Goal: Information Seeking & Learning: Learn about a topic

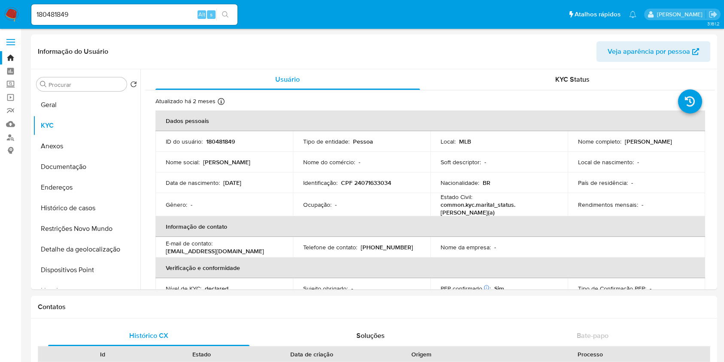
select select "10"
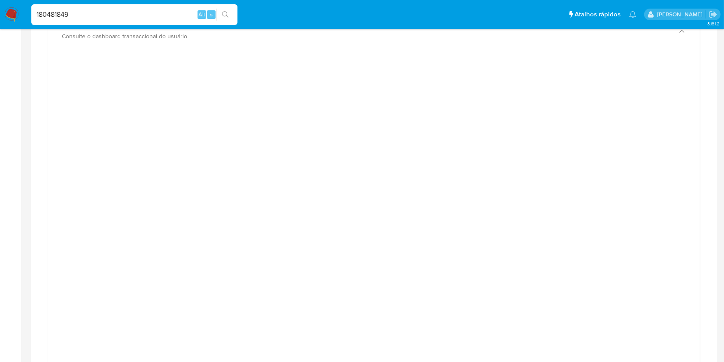
click at [140, 9] on input "180481849" at bounding box center [134, 14] width 206 height 11
paste input "693534257"
type input "1693534257"
click at [225, 15] on icon "search-icon" at bounding box center [225, 14] width 7 height 7
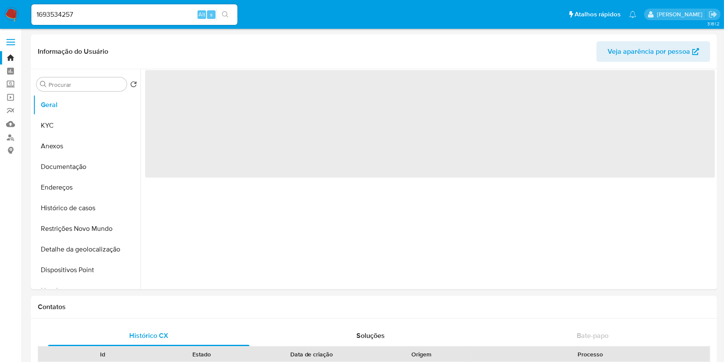
select select "10"
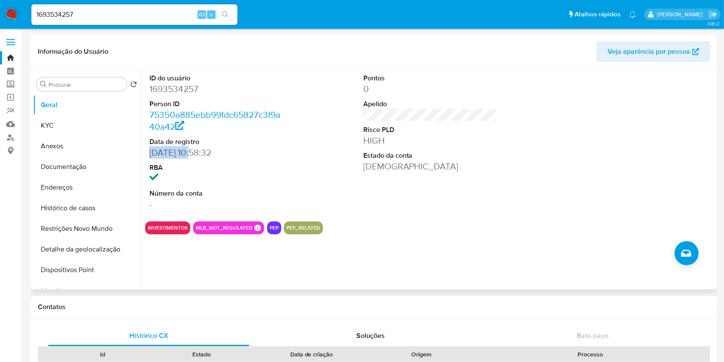
drag, startPoint x: 198, startPoint y: 153, endPoint x: 148, endPoint y: 154, distance: 49.8
click at [148, 154] on div "ID do usuário 1693534257 Person ID 75350a885ebb99fdc65827c3f9a40a42 Data de reg…" at bounding box center [216, 141] width 143 height 145
copy dd "22/02/2024"
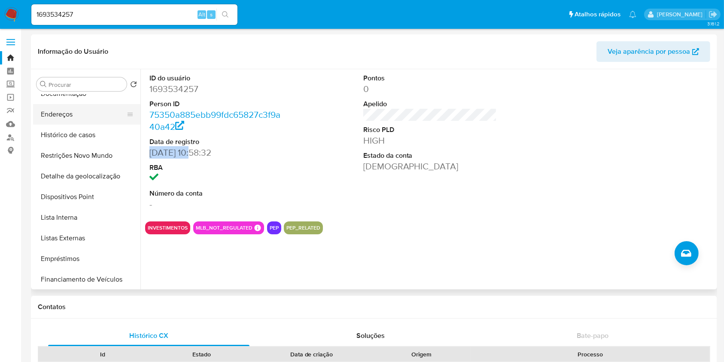
scroll to position [82, 0]
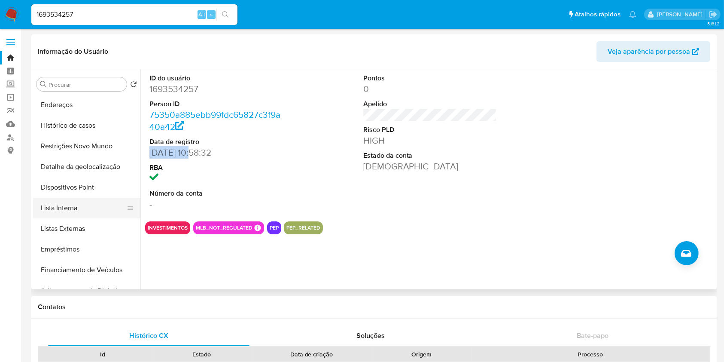
click at [82, 216] on button "Lista Interna" at bounding box center [83, 208] width 100 height 21
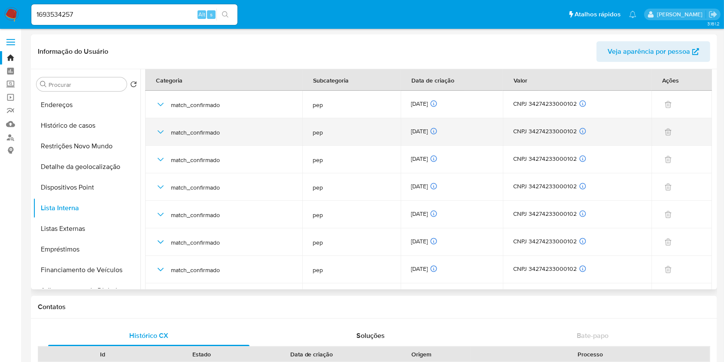
click at [416, 128] on div "01/10/2025 01/10/2025 03:26:58" at bounding box center [451, 131] width 81 height 9
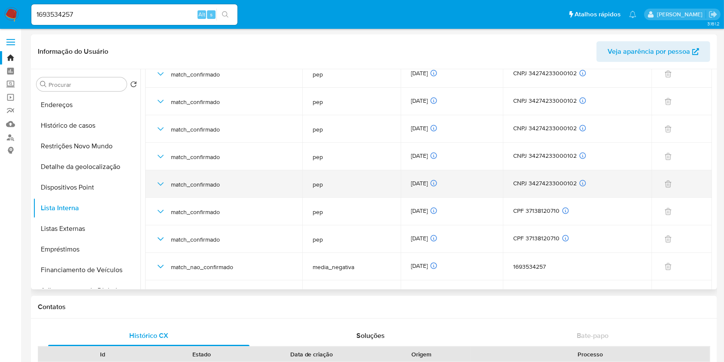
scroll to position [2220, 0]
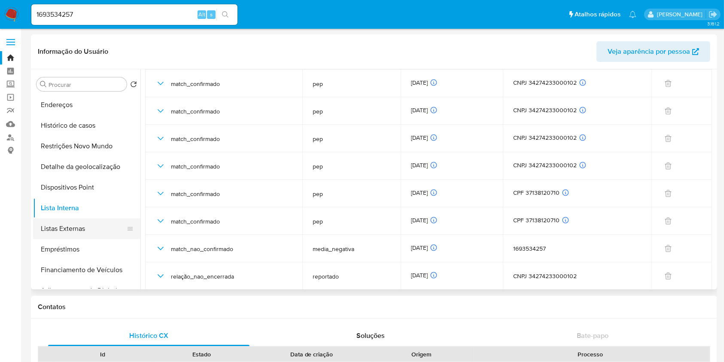
click at [76, 229] on button "Listas Externas" at bounding box center [83, 228] width 100 height 21
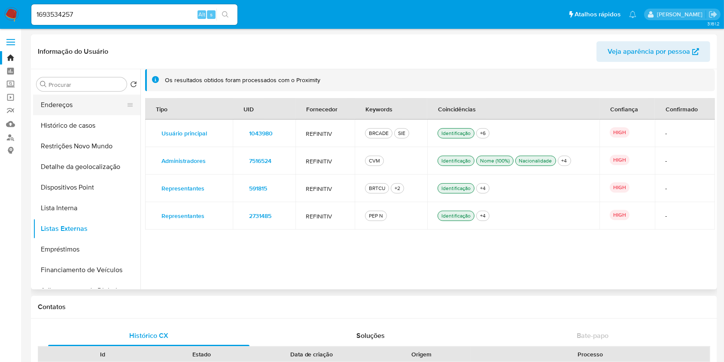
scroll to position [0, 0]
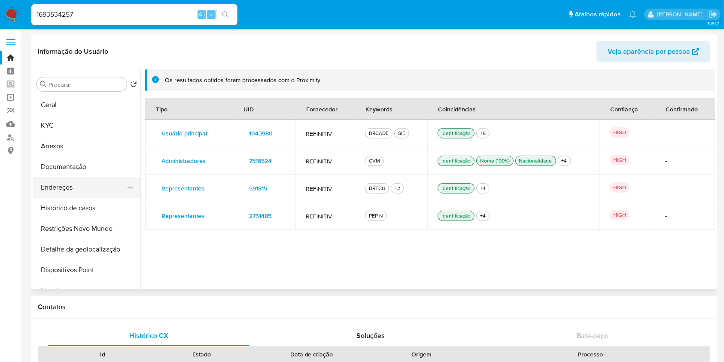
click at [86, 107] on button "Geral" at bounding box center [86, 104] width 107 height 21
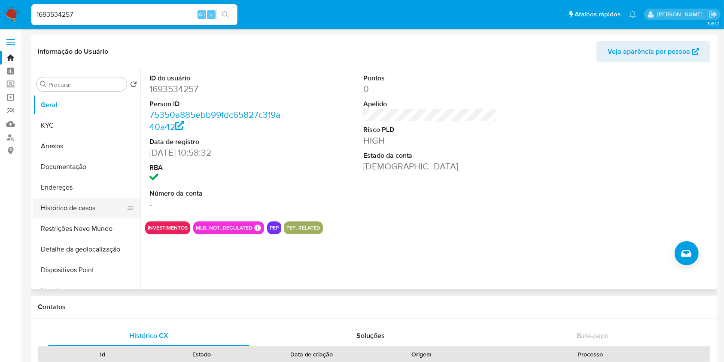
click at [80, 210] on button "Histórico de casos" at bounding box center [83, 208] width 100 height 21
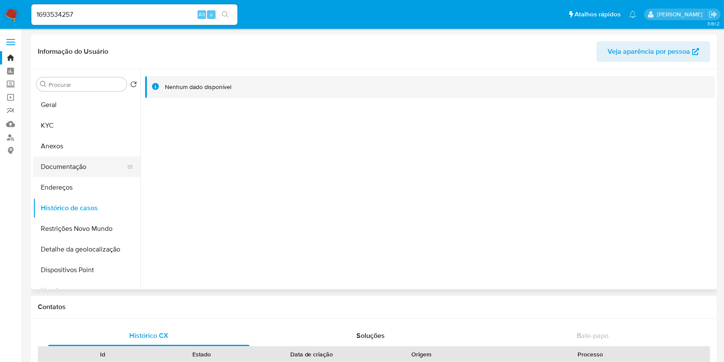
click at [94, 167] on button "Documentação" at bounding box center [83, 166] width 100 height 21
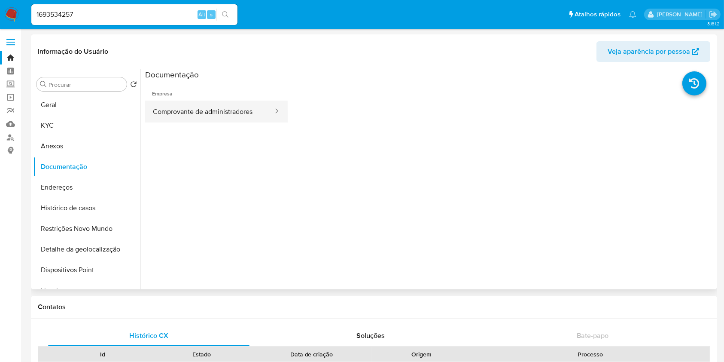
click at [234, 112] on button "Comprovante de administradores" at bounding box center [209, 111] width 129 height 22
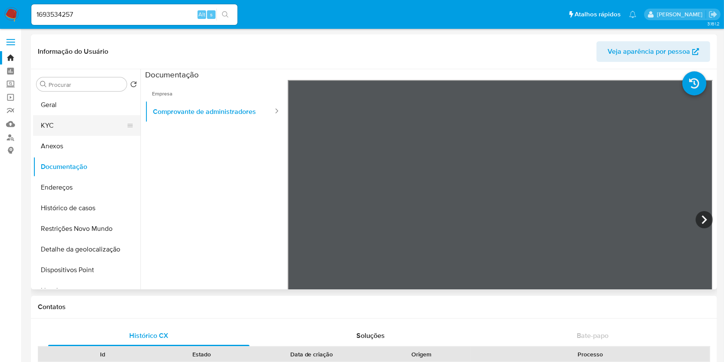
click at [97, 128] on button "KYC" at bounding box center [83, 125] width 100 height 21
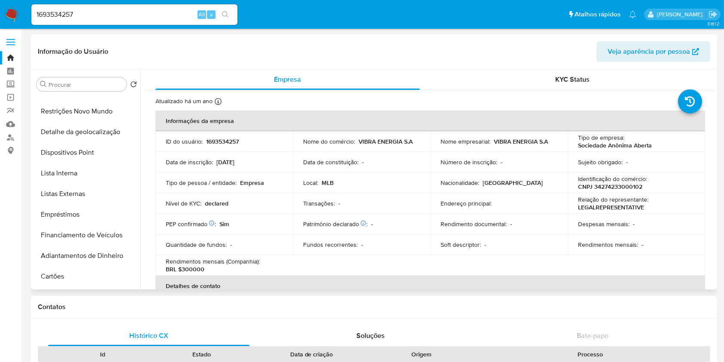
scroll to position [134, 0]
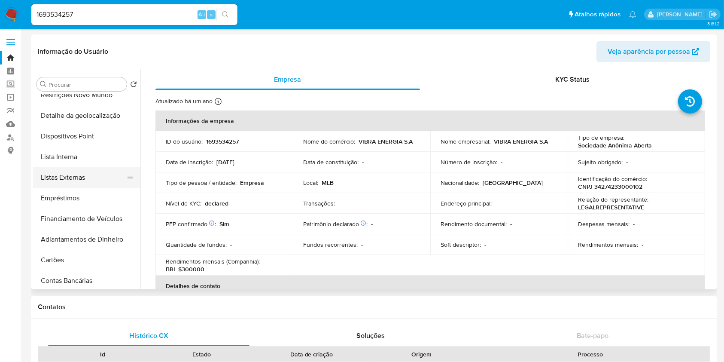
click at [89, 176] on button "Listas Externas" at bounding box center [83, 177] width 100 height 21
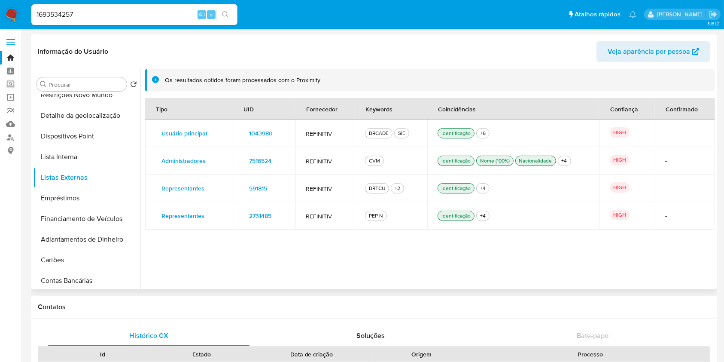
click at [254, 134] on span "1043980" at bounding box center [261, 133] width 24 height 12
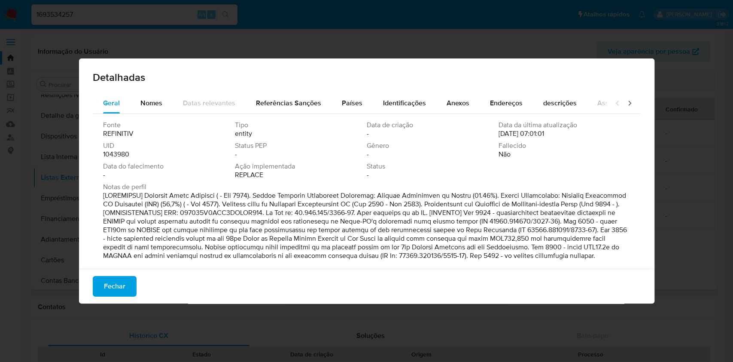
click at [119, 155] on span "1043980" at bounding box center [116, 154] width 26 height 9
click at [112, 283] on span "Fechar" at bounding box center [114, 286] width 21 height 19
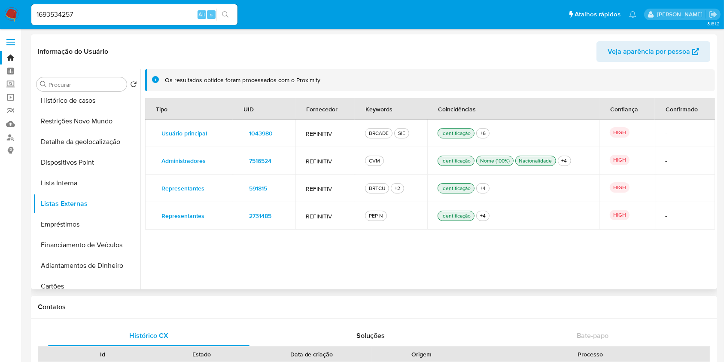
scroll to position [107, 0]
click at [260, 160] on span "7516524" at bounding box center [260, 161] width 22 height 12
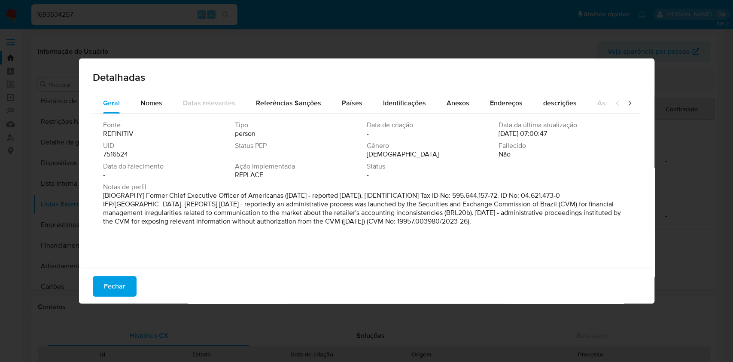
click at [113, 148] on span "UID" at bounding box center [168, 145] width 130 height 9
click at [113, 154] on span "7516524" at bounding box center [115, 154] width 25 height 9
click at [116, 281] on span "Fechar" at bounding box center [114, 286] width 21 height 19
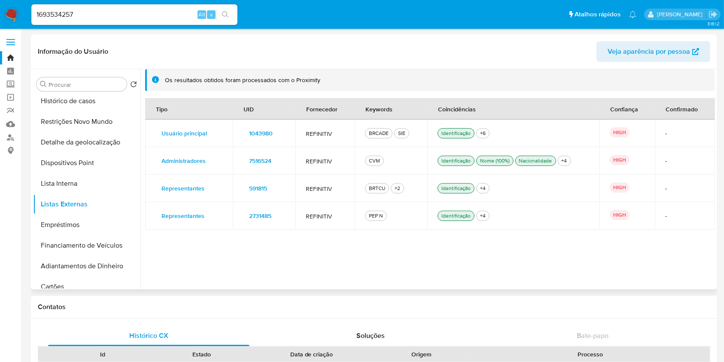
click at [254, 187] on span "591815" at bounding box center [258, 188] width 18 height 12
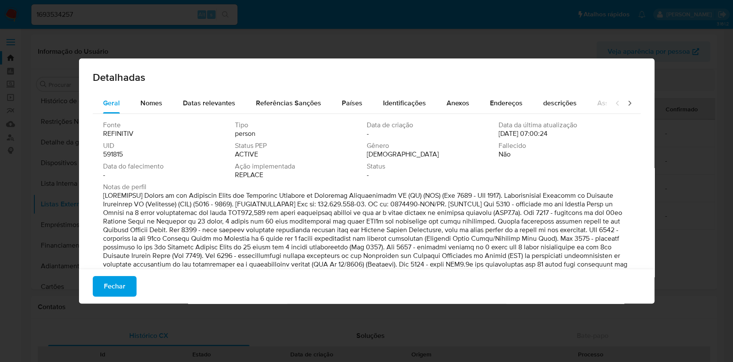
click at [107, 156] on span "591815" at bounding box center [113, 154] width 20 height 9
click at [123, 283] on span "Fechar" at bounding box center [114, 286] width 21 height 19
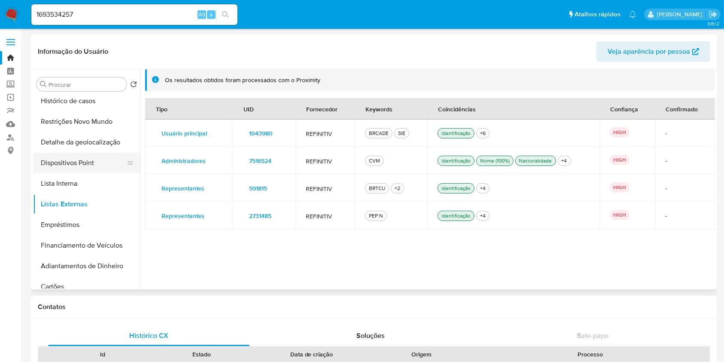
scroll to position [0, 0]
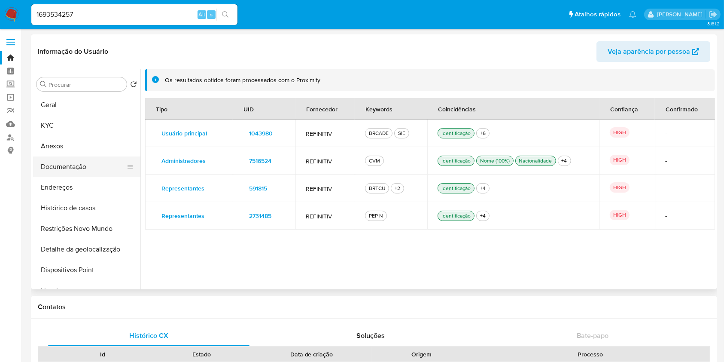
click at [113, 171] on button "Documentação" at bounding box center [83, 166] width 100 height 21
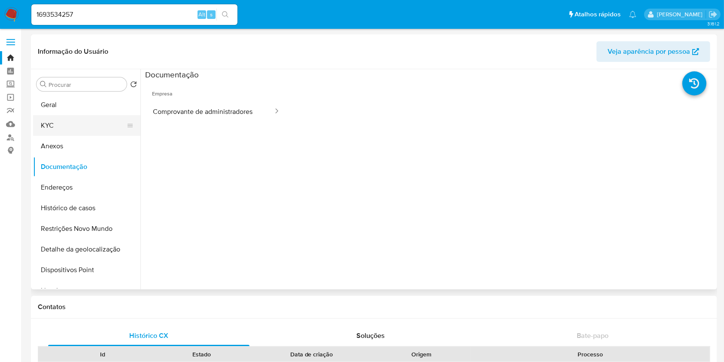
click at [76, 126] on button "KYC" at bounding box center [83, 125] width 100 height 21
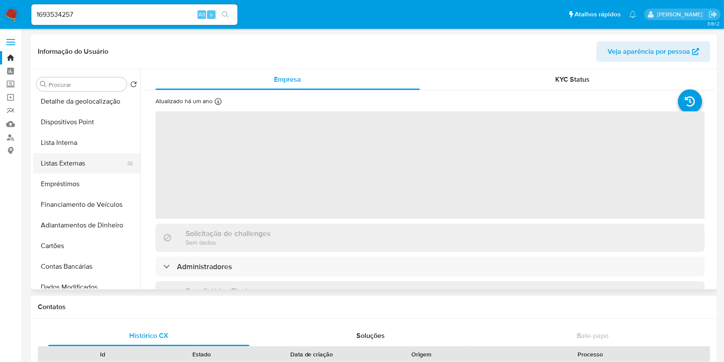
scroll to position [153, 0]
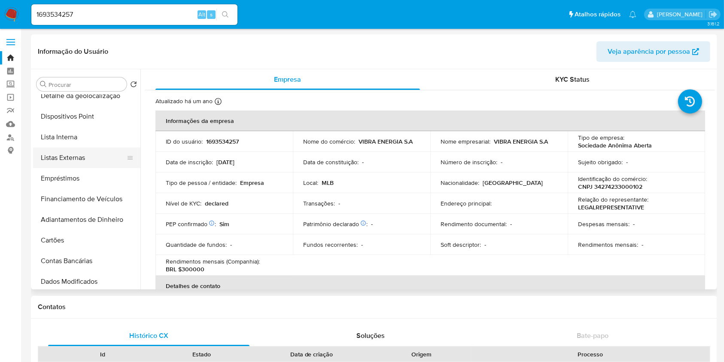
click at [94, 157] on button "Listas Externas" at bounding box center [83, 157] width 100 height 21
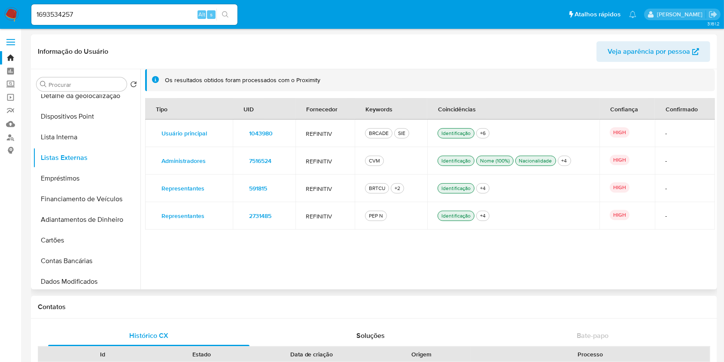
click at [271, 216] on span "2731485" at bounding box center [260, 216] width 22 height 12
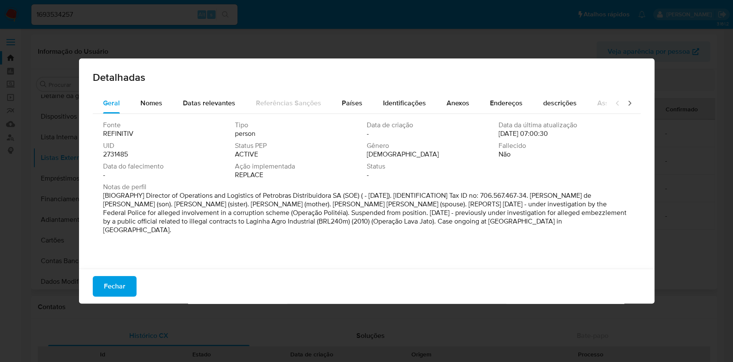
click at [123, 155] on span "2731485" at bounding box center [115, 154] width 25 height 9
drag, startPoint x: 123, startPoint y: 283, endPoint x: 288, endPoint y: 168, distance: 201.1
click at [123, 283] on span "Fechar" at bounding box center [114, 286] width 21 height 19
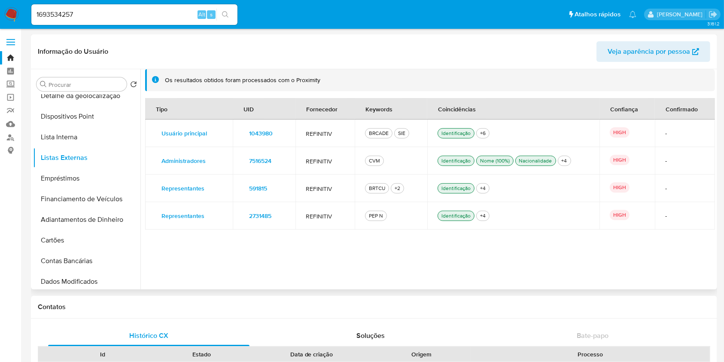
click at [262, 189] on span "591815" at bounding box center [258, 188] width 18 height 12
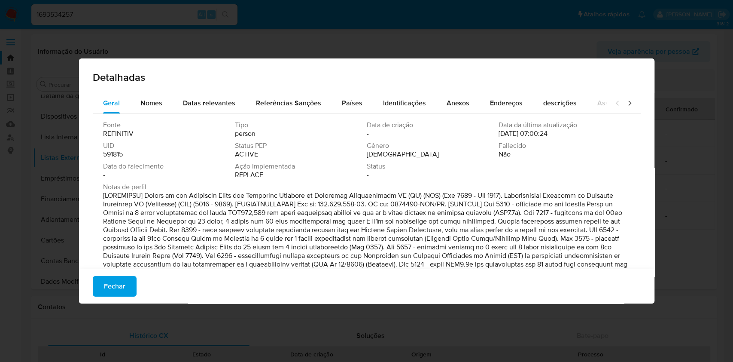
click at [111, 154] on span "591815" at bounding box center [113, 154] width 20 height 9
click at [118, 297] on div "Fechar" at bounding box center [366, 285] width 575 height 35
click at [118, 287] on span "Fechar" at bounding box center [114, 286] width 21 height 19
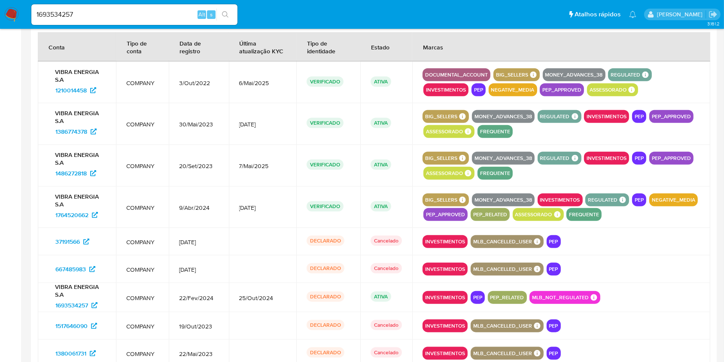
scroll to position [877, 0]
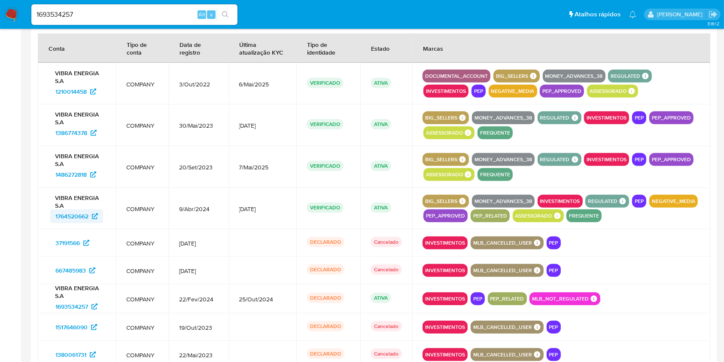
click at [87, 215] on span "1764520662" at bounding box center [71, 216] width 33 height 14
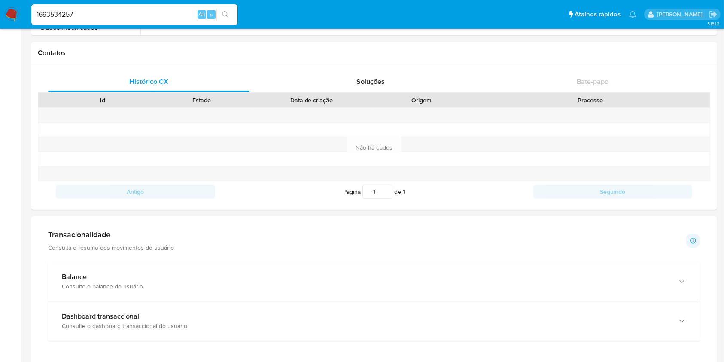
scroll to position [0, 0]
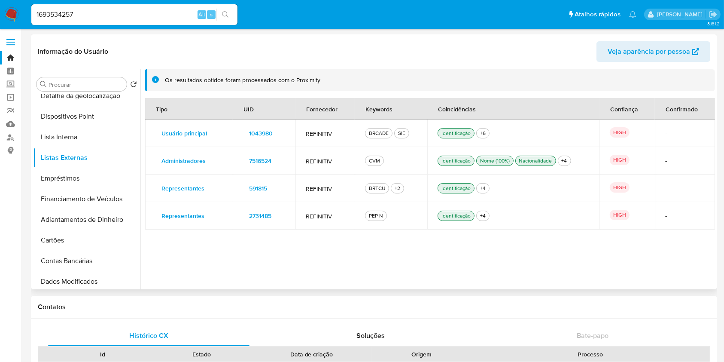
click at [253, 162] on span "7516524" at bounding box center [260, 161] width 22 height 12
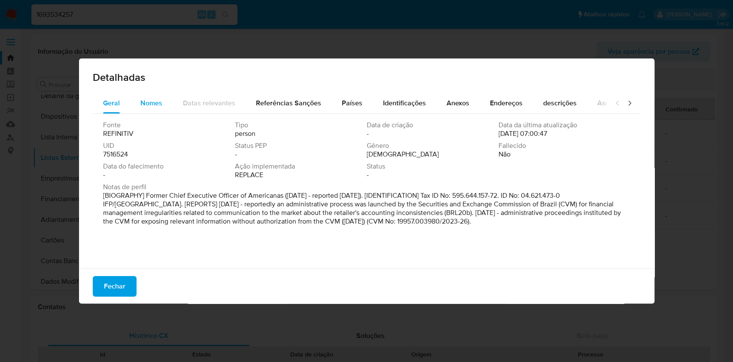
click at [158, 98] on span "Nomes" at bounding box center [151, 103] width 22 height 10
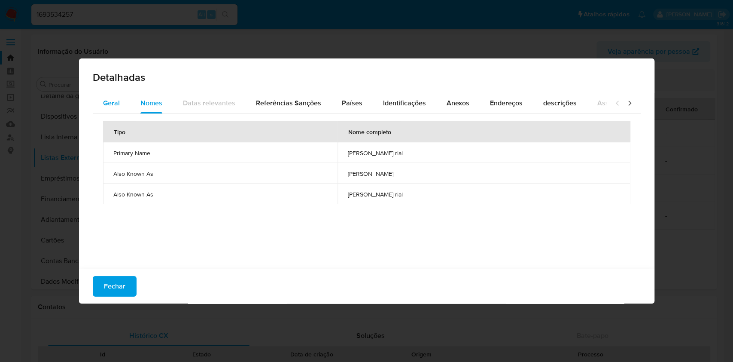
click at [116, 98] on span "Geral" at bounding box center [111, 103] width 17 height 10
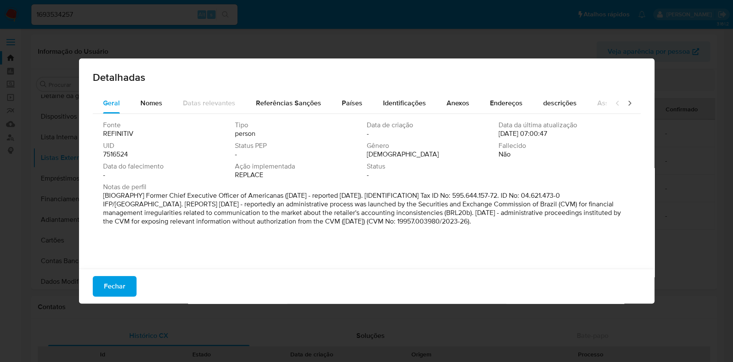
click at [125, 155] on span "7516524" at bounding box center [115, 154] width 25 height 9
click at [120, 280] on span "Fechar" at bounding box center [114, 286] width 21 height 19
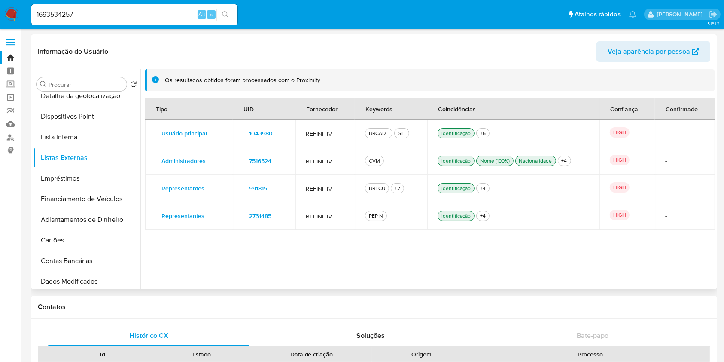
click at [263, 186] on span "591815" at bounding box center [258, 188] width 18 height 12
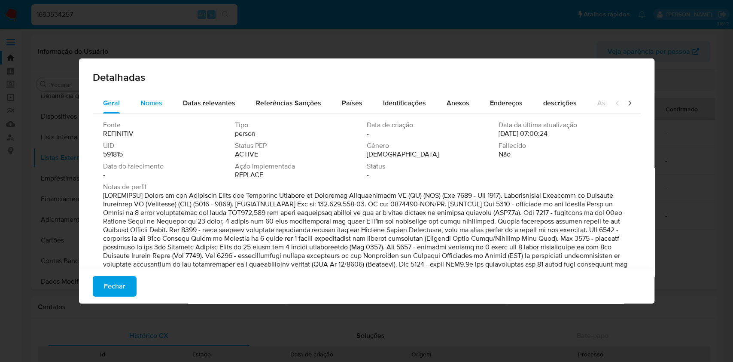
click at [155, 105] on span "Nomes" at bounding box center [151, 103] width 22 height 10
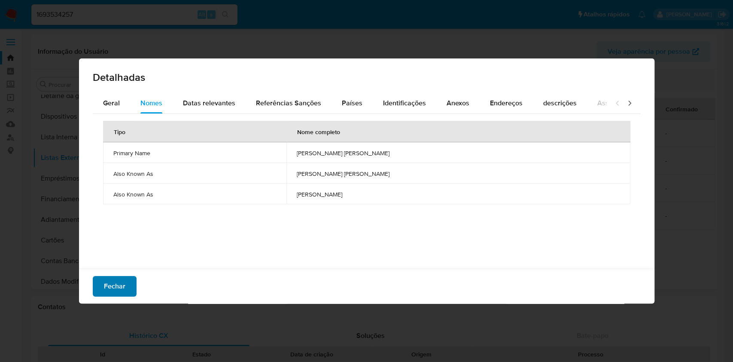
click at [116, 290] on span "Fechar" at bounding box center [114, 286] width 21 height 19
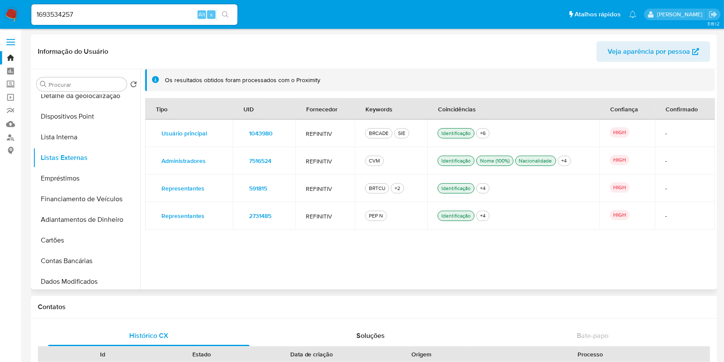
click at [259, 215] on span "2731485" at bounding box center [260, 216] width 22 height 12
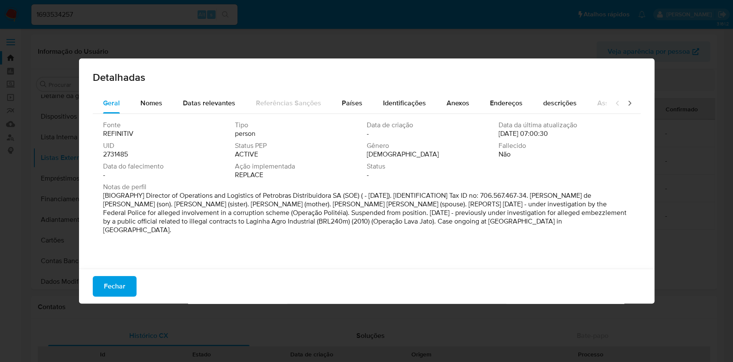
click at [124, 152] on span "2731485" at bounding box center [115, 154] width 25 height 9
click at [124, 286] on span "Fechar" at bounding box center [114, 286] width 21 height 19
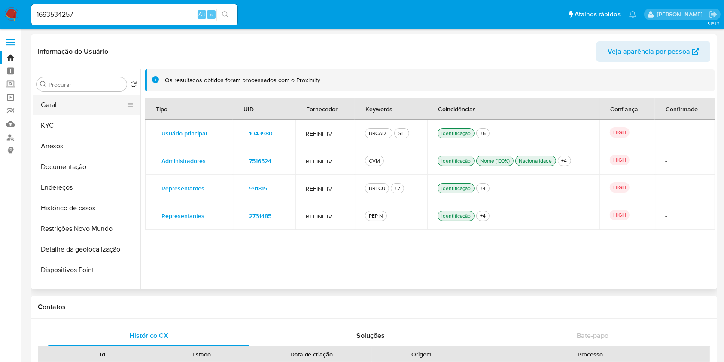
click at [98, 108] on button "Geral" at bounding box center [83, 104] width 100 height 21
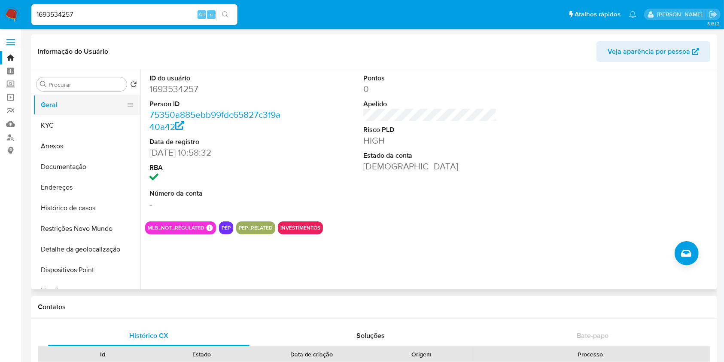
click at [134, 111] on button "Geral" at bounding box center [83, 104] width 100 height 21
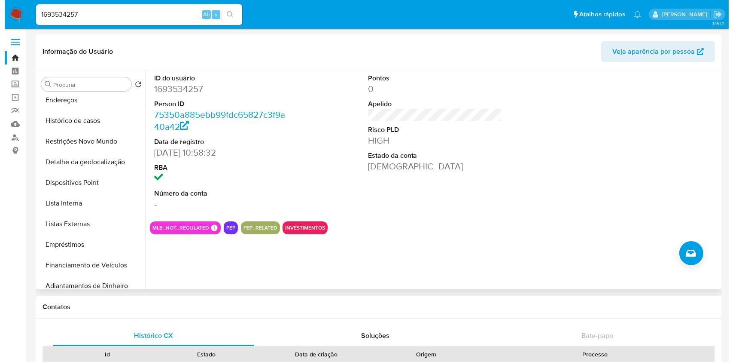
scroll to position [89, 0]
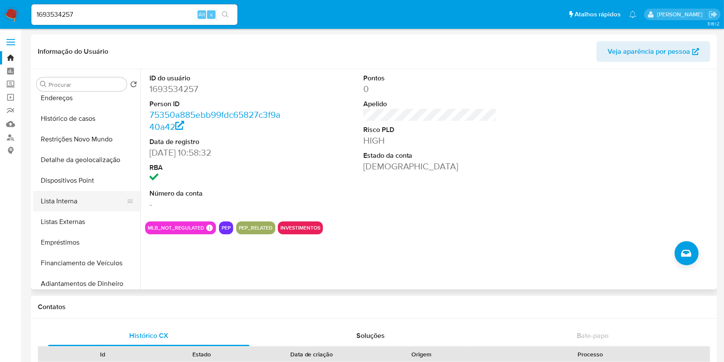
click at [90, 201] on button "Lista Interna" at bounding box center [83, 201] width 100 height 21
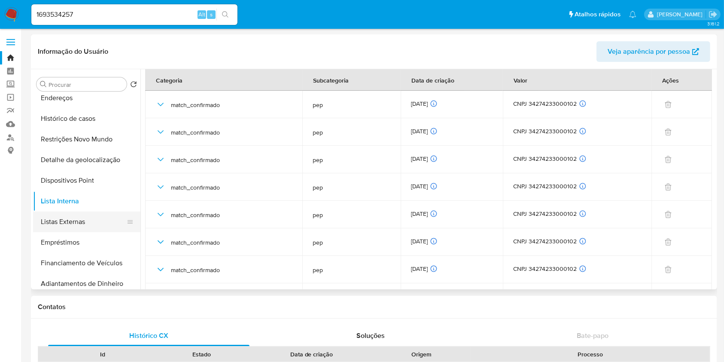
click at [93, 217] on button "Listas Externas" at bounding box center [83, 221] width 100 height 21
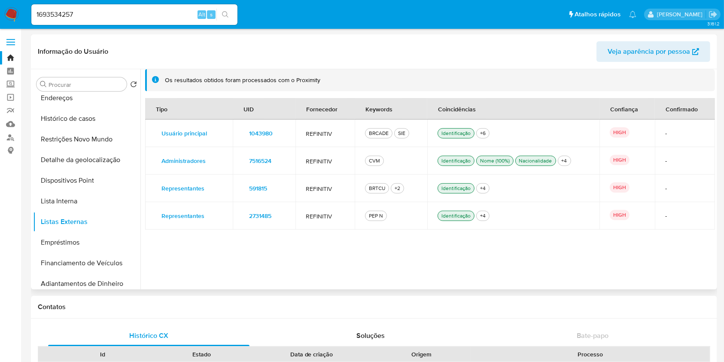
click at [251, 134] on span "1043980" at bounding box center [261, 133] width 24 height 12
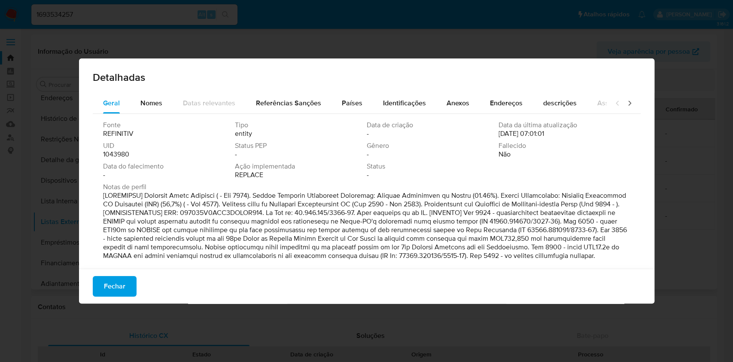
click at [116, 154] on span "1043980" at bounding box center [116, 154] width 26 height 9
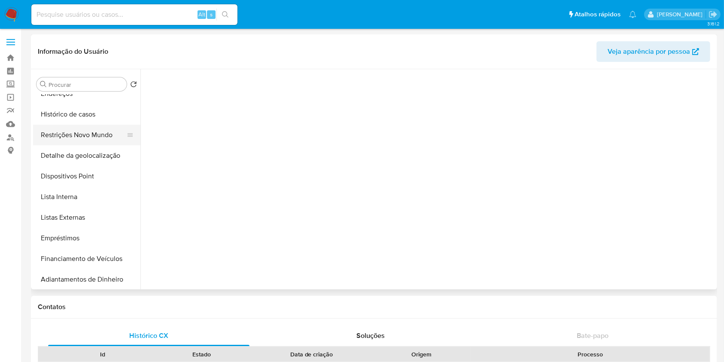
select select "10"
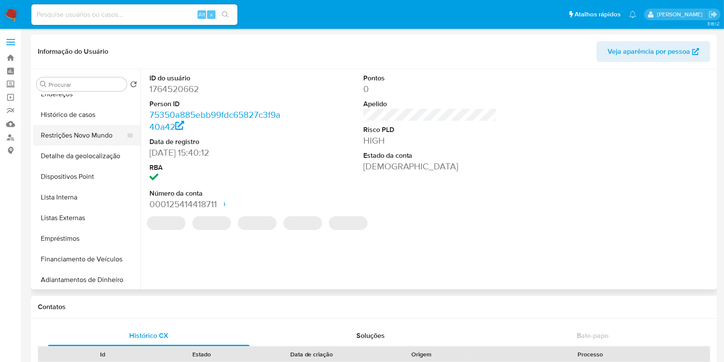
scroll to position [93, 0]
click at [79, 193] on button "Lista Interna" at bounding box center [83, 197] width 100 height 21
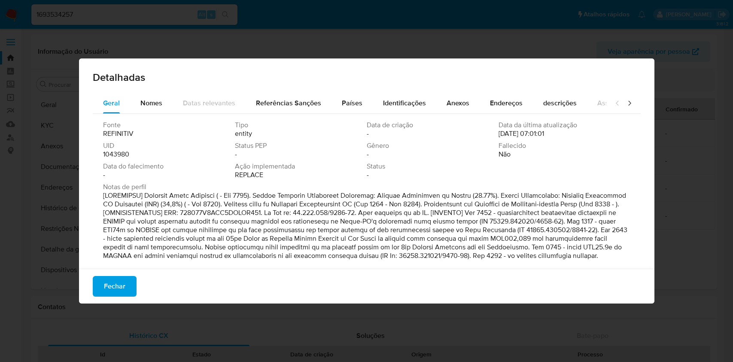
select select "10"
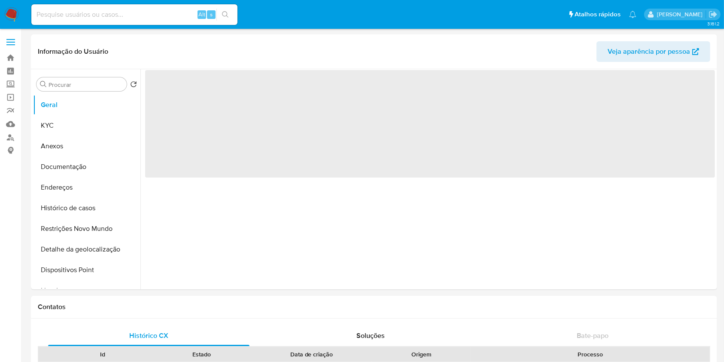
select select "10"
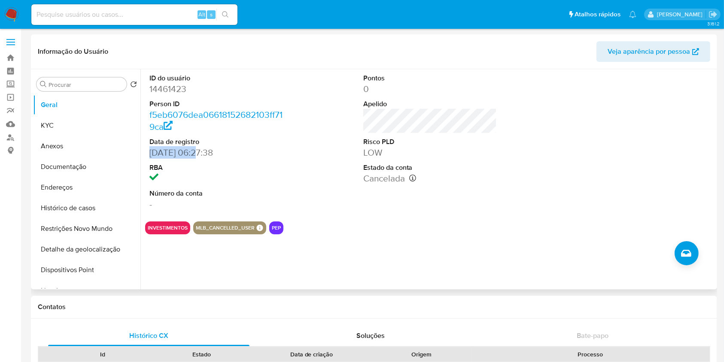
drag, startPoint x: 189, startPoint y: 150, endPoint x: 141, endPoint y: 151, distance: 48.1
click at [141, 151] on div "ID do usuário 14461423 Person ID f5eb6076dea06618152682103ff719ca Data de regis…" at bounding box center [427, 179] width 575 height 220
copy dd "15/12/2011"
click at [100, 131] on button "KYC" at bounding box center [83, 125] width 100 height 21
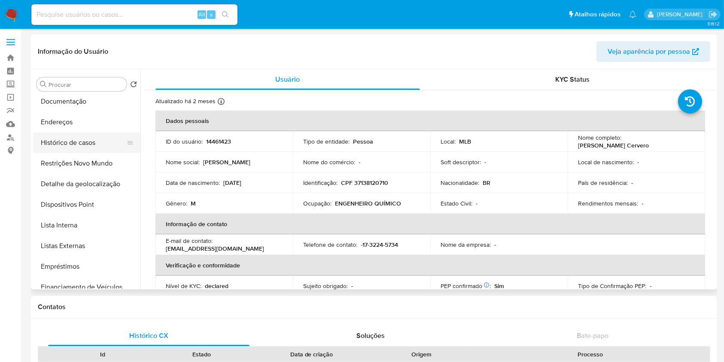
scroll to position [68, 0]
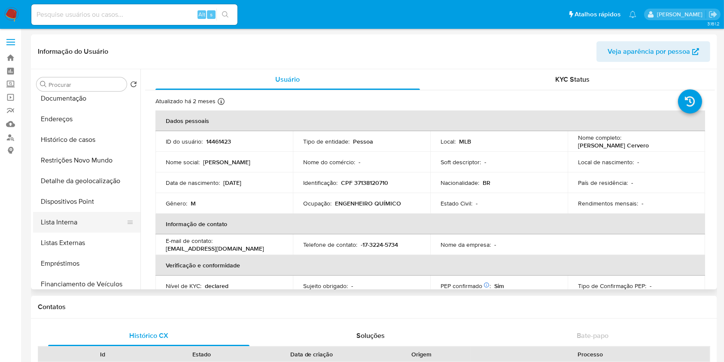
click at [91, 224] on button "Lista Interna" at bounding box center [83, 222] width 100 height 21
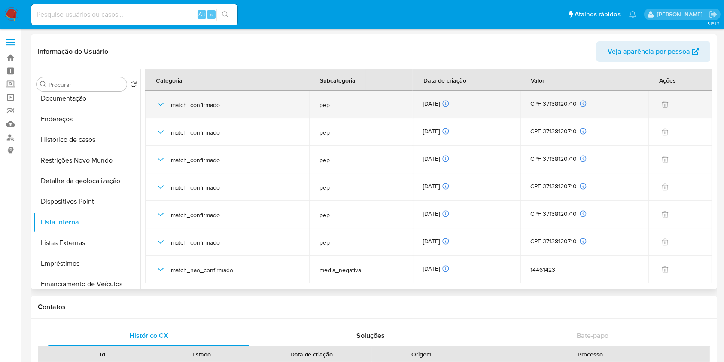
click at [440, 103] on div "27/09/2025 27/09/2025 03:25:48" at bounding box center [466, 104] width 87 height 9
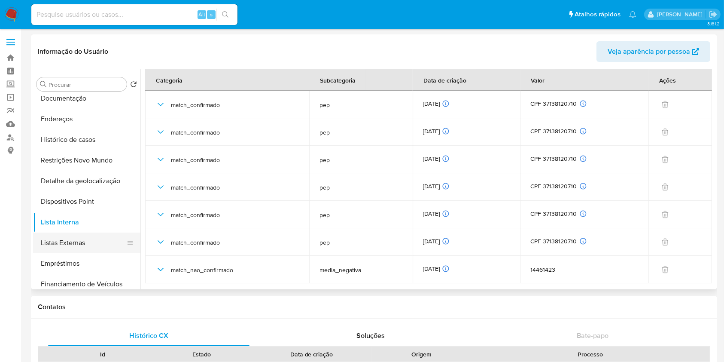
click at [88, 243] on button "Listas Externas" at bounding box center [83, 242] width 100 height 21
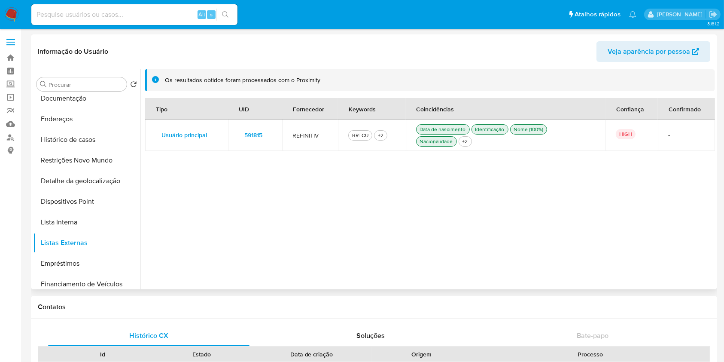
click at [243, 132] on button "591815" at bounding box center [253, 135] width 30 height 14
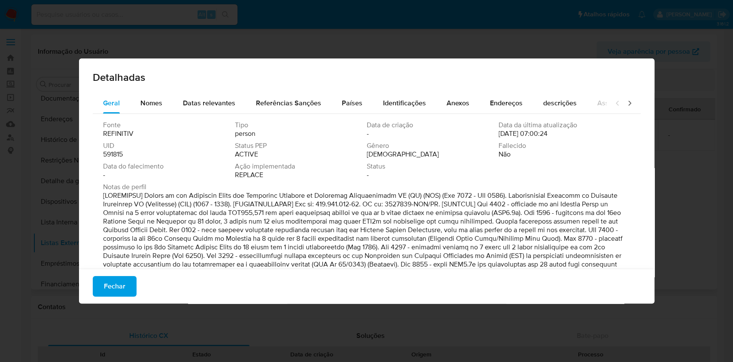
click at [117, 153] on span "591815" at bounding box center [113, 154] width 20 height 9
click at [112, 290] on span "Fechar" at bounding box center [114, 286] width 21 height 19
click at [112, 290] on div "Detalhadas Geral Nomes Datas relevantes Referências Sanções Países Identificaçõ…" at bounding box center [366, 180] width 575 height 245
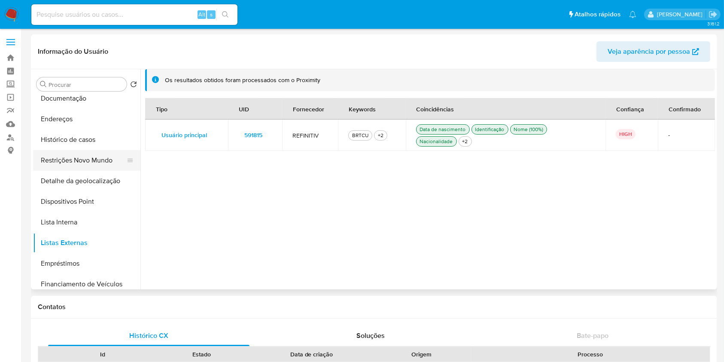
scroll to position [0, 0]
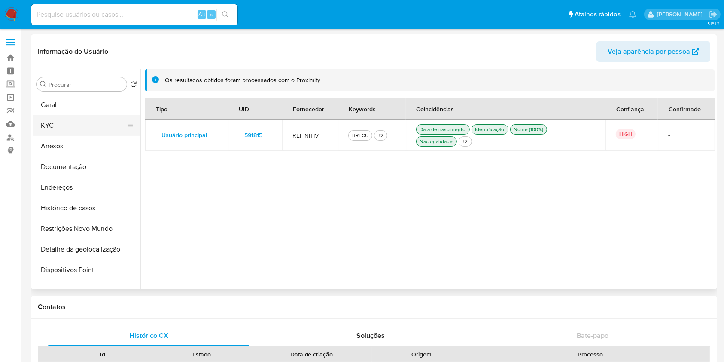
click at [88, 128] on button "KYC" at bounding box center [83, 125] width 100 height 21
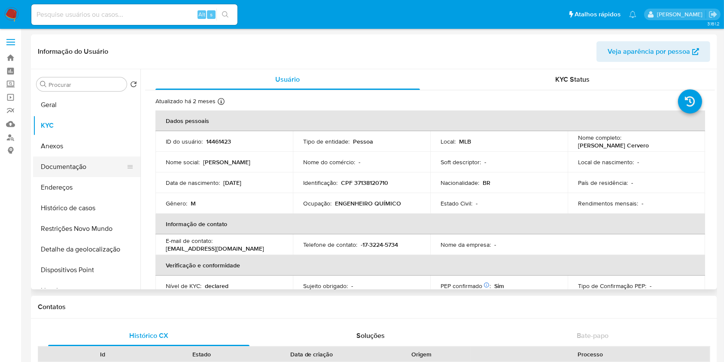
click at [55, 167] on button "Documentação" at bounding box center [83, 166] width 100 height 21
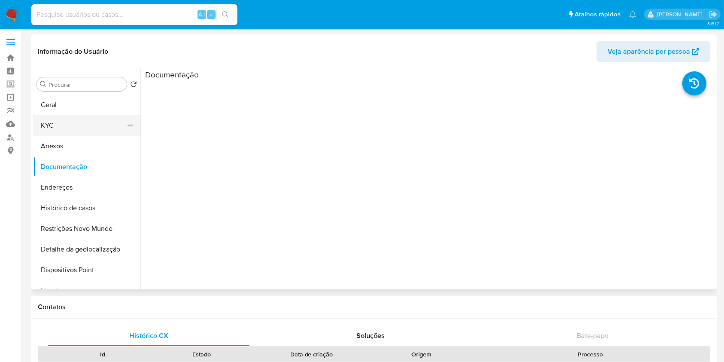
click at [72, 131] on button "KYC" at bounding box center [83, 125] width 100 height 21
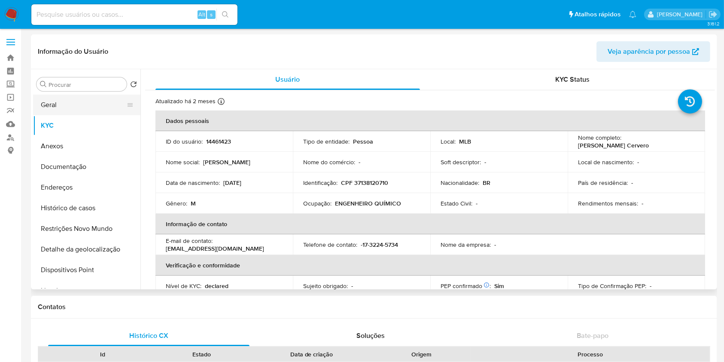
click at [86, 108] on button "Geral" at bounding box center [83, 104] width 100 height 21
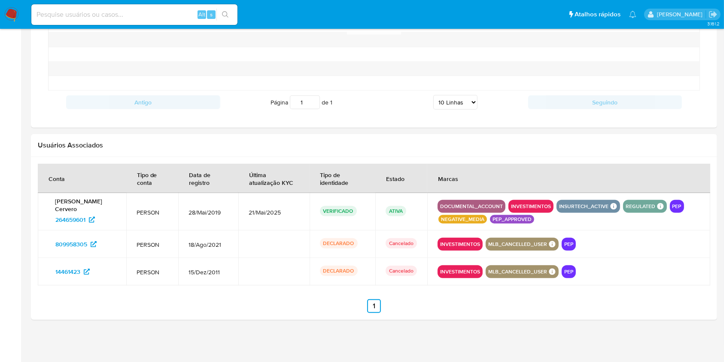
scroll to position [746, 0]
click at [67, 217] on span "264659601" at bounding box center [70, 220] width 30 height 14
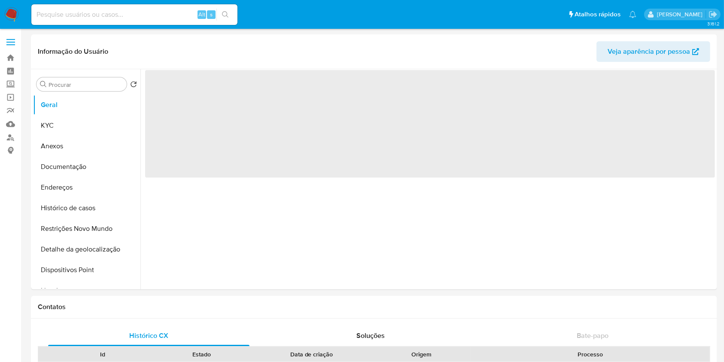
click at [82, 167] on button "Documentação" at bounding box center [86, 166] width 107 height 21
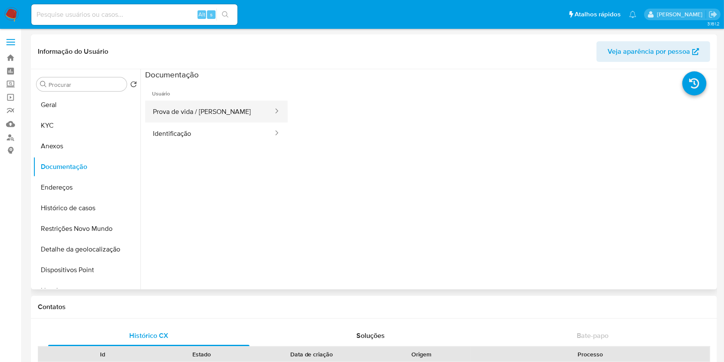
select select "10"
click at [230, 113] on button "Prova de vida / Selfie" at bounding box center [209, 111] width 129 height 22
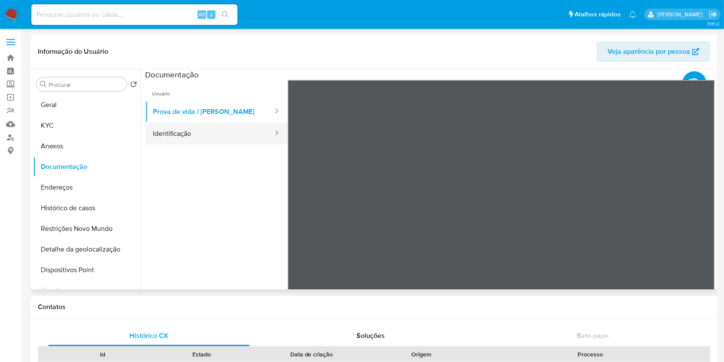
click at [204, 132] on button "Identificação" at bounding box center [209, 133] width 129 height 22
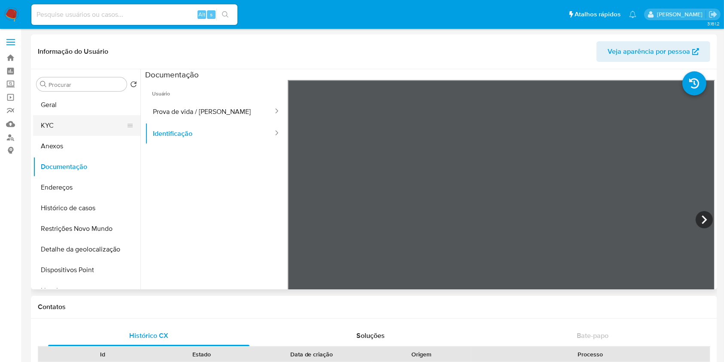
click at [78, 119] on button "KYC" at bounding box center [83, 125] width 100 height 21
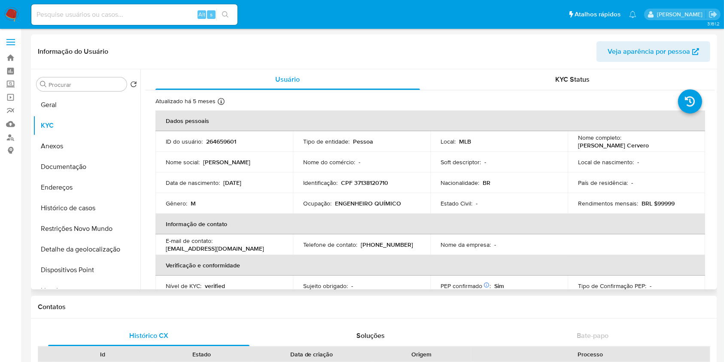
click at [371, 182] on p "CPF 37138120710" at bounding box center [364, 183] width 47 height 8
copy p "37138120710"
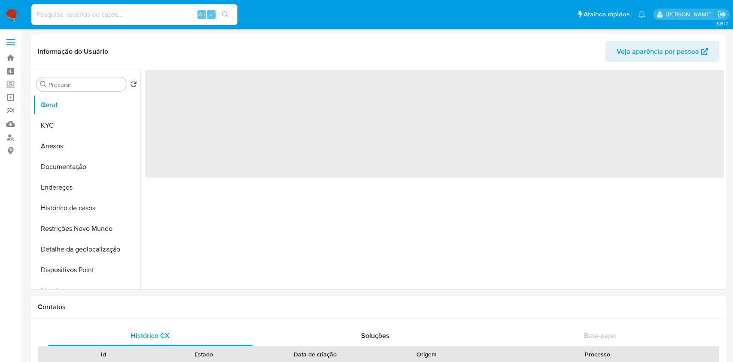
select select "10"
